Goal: Navigation & Orientation: Find specific page/section

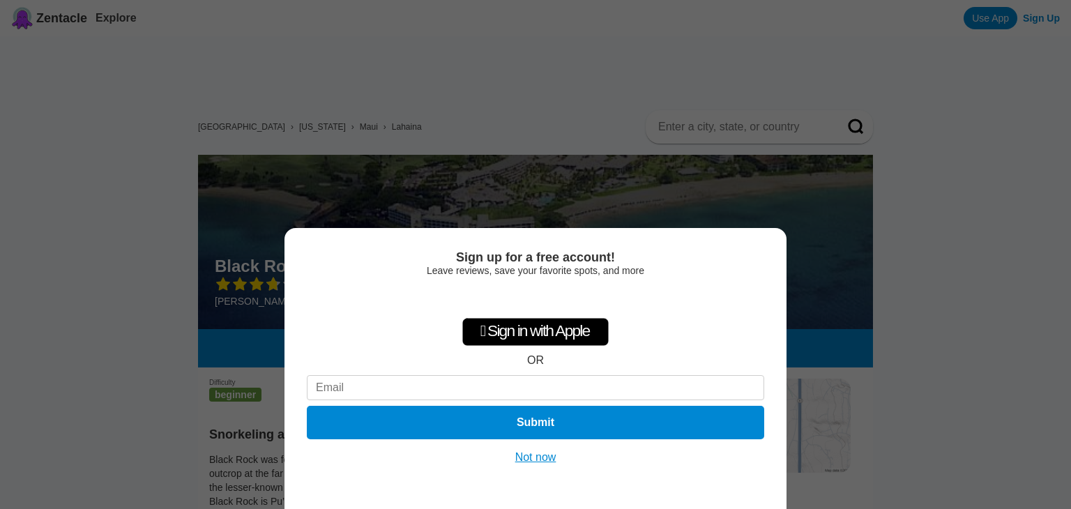
click at [531, 459] on button "Not now" at bounding box center [536, 457] width 50 height 14
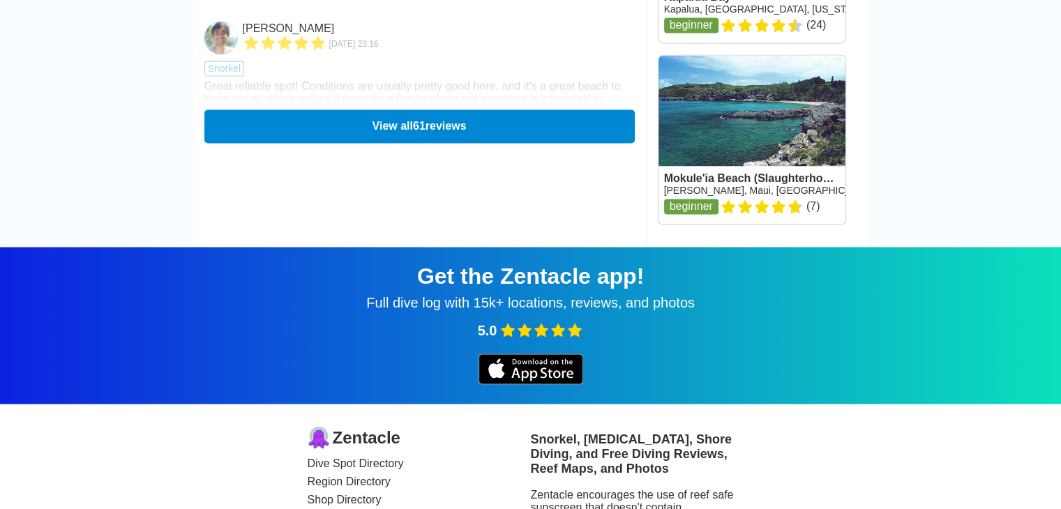
scroll to position [2371, 0]
